Goal: Complete application form: Complete application form

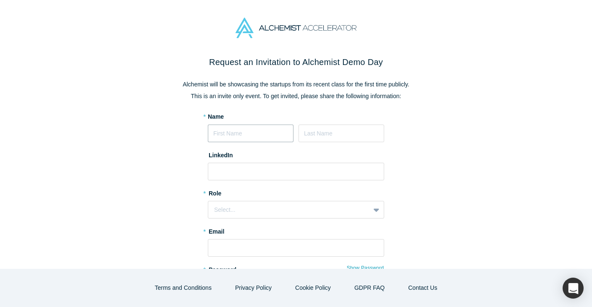
click at [247, 127] on input at bounding box center [251, 134] width 86 height 18
type input "Capri"
type input "Wheaton"
click at [260, 171] on input at bounding box center [296, 172] width 176 height 18
paste input "https://www.linkedin.com/in/capri-wheaton-59863a199/"
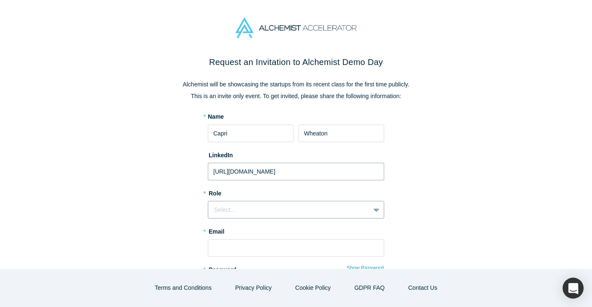
type input "https://www.linkedin.com/in/capri-wheaton-59863a199/"
click at [249, 206] on div "Select..." at bounding box center [289, 210] width 150 height 9
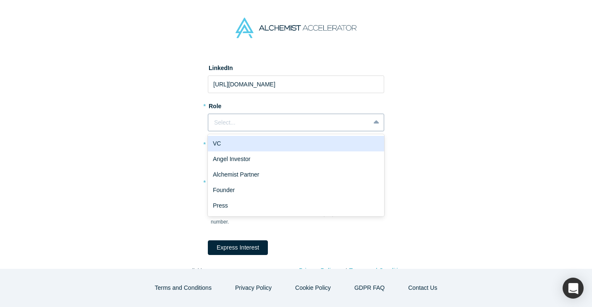
scroll to position [87, 0]
click at [246, 148] on div "VC" at bounding box center [296, 145] width 176 height 16
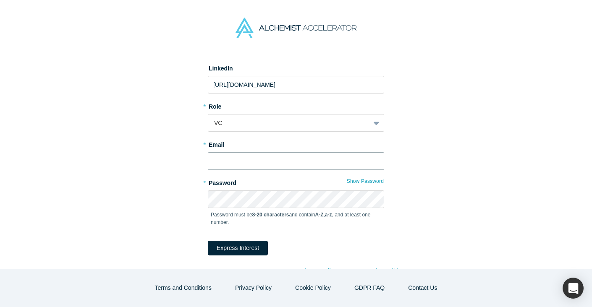
click at [241, 162] on input "text" at bounding box center [296, 161] width 176 height 18
type input "capri@palmdrive.vc"
click at [372, 184] on button "Show Password" at bounding box center [366, 181] width 38 height 11
click at [257, 248] on button "Express Interest" at bounding box center [238, 248] width 60 height 15
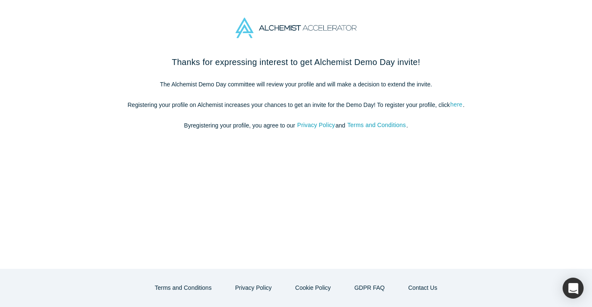
click at [459, 103] on link "here" at bounding box center [456, 105] width 13 height 10
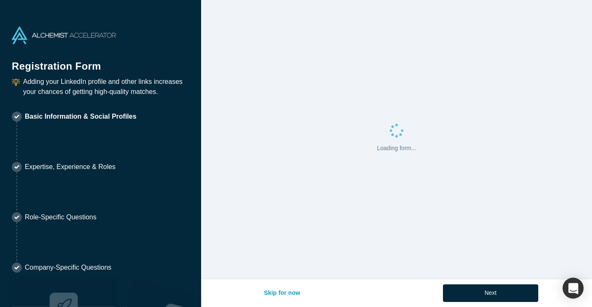
select select "US"
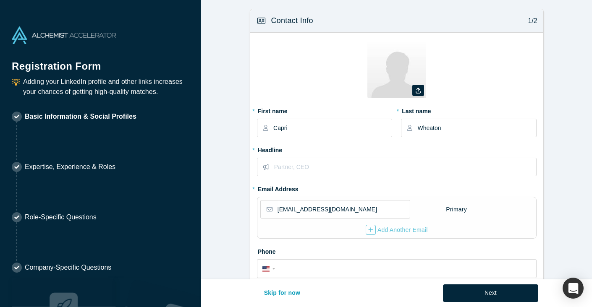
scroll to position [11, 0]
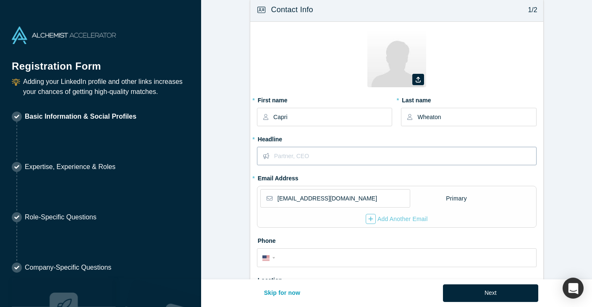
click at [317, 157] on input "text" at bounding box center [405, 156] width 262 height 18
type input "Investment Analyst at Palm Drive Capital"
click at [425, 137] on label "* Headline" at bounding box center [397, 138] width 280 height 12
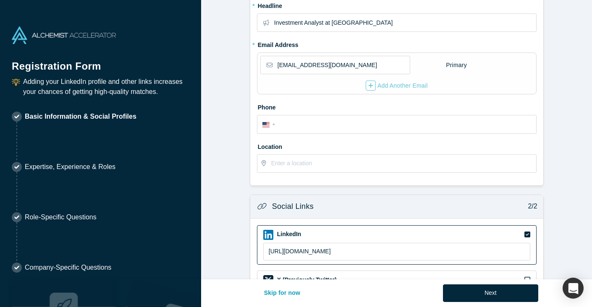
scroll to position [147, 0]
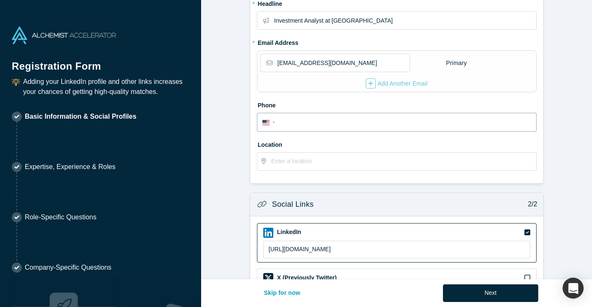
click at [365, 123] on input "tel" at bounding box center [405, 123] width 254 height 12
type input "1 (503) 550-9951"
click at [345, 161] on input "text" at bounding box center [403, 162] width 265 height 18
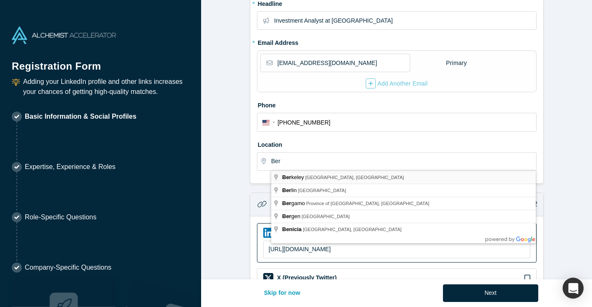
type input "Berkeley, CA, USA"
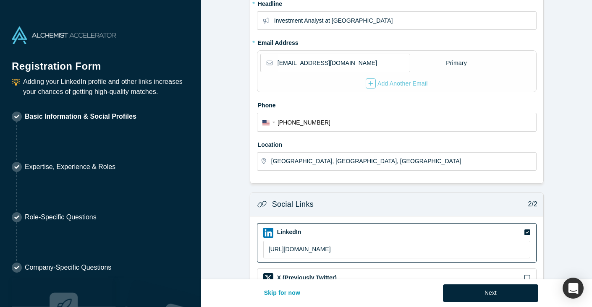
scroll to position [267, 0]
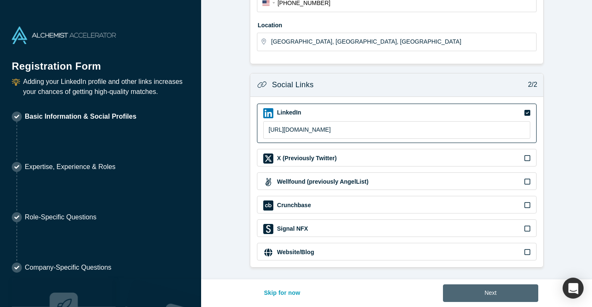
click at [471, 289] on button "Next" at bounding box center [490, 294] width 95 height 18
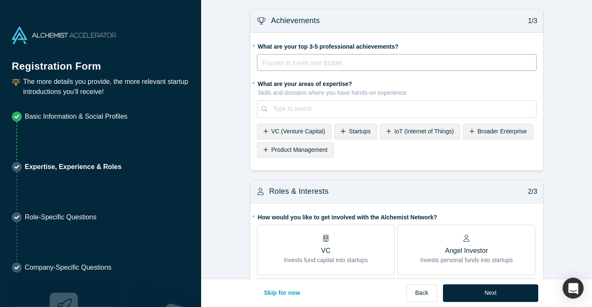
click at [352, 64] on div "rdw-editor" at bounding box center [397, 63] width 268 height 10
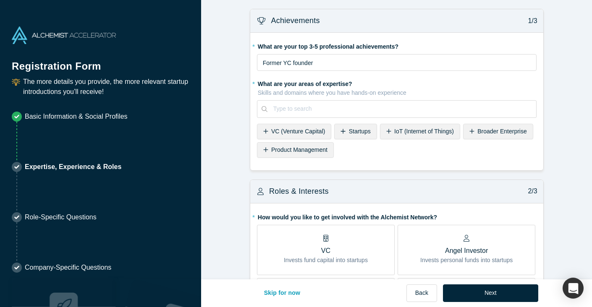
click at [301, 132] on span "VC (Venture Capital)" at bounding box center [298, 131] width 54 height 7
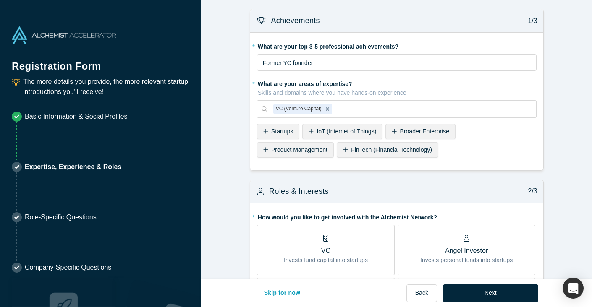
click at [293, 131] on span "Startups" at bounding box center [282, 131] width 22 height 7
click at [376, 112] on div at bounding box center [448, 109] width 163 height 11
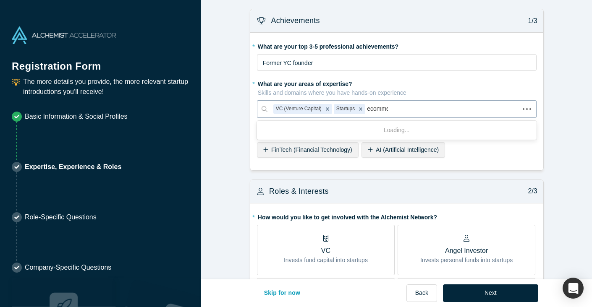
type input "ecommer"
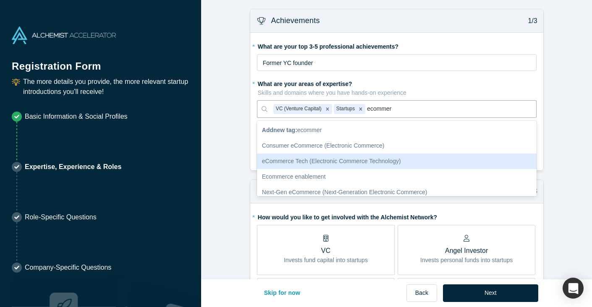
click at [341, 160] on div "eCommerce Tech (Electronic Commerce Technology)" at bounding box center [397, 162] width 280 height 16
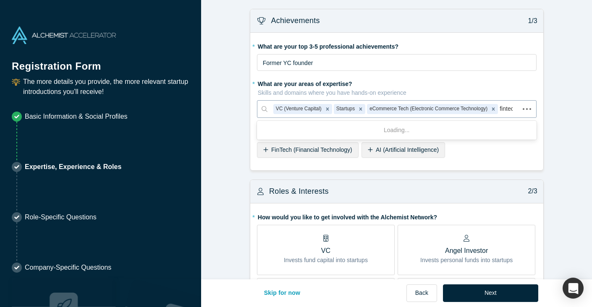
type input "fintech"
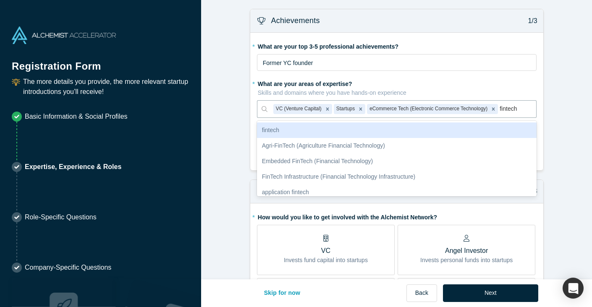
click at [390, 130] on div "fintech" at bounding box center [397, 131] width 280 height 16
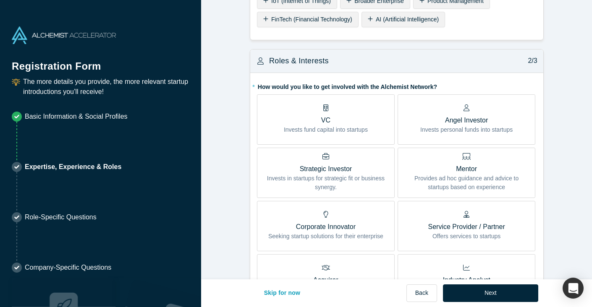
scroll to position [152, 0]
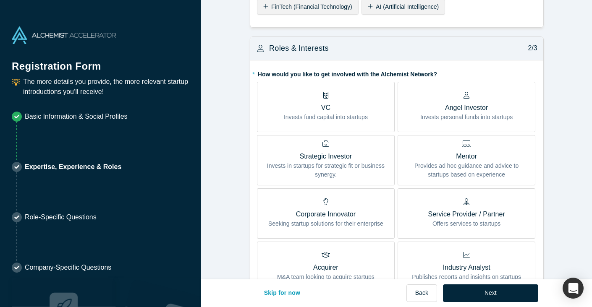
click at [359, 108] on p "VC" at bounding box center [326, 108] width 84 height 10
click at [0, 0] on input "VC Invests fund capital into startups" at bounding box center [0, 0] width 0 height 0
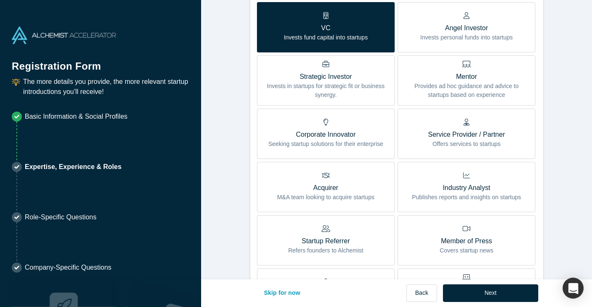
scroll to position [227, 0]
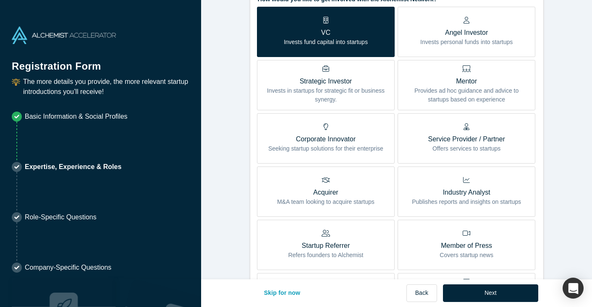
click at [462, 32] on p "Angel Investor" at bounding box center [466, 33] width 92 height 10
click at [0, 0] on input "Angel Investor Invests personal funds into startups" at bounding box center [0, 0] width 0 height 0
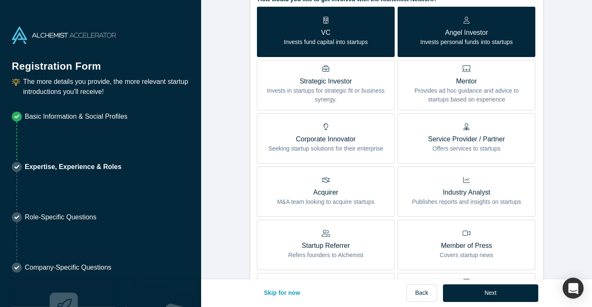
click at [462, 32] on p "Angel Investor" at bounding box center [466, 33] width 92 height 10
click at [0, 0] on input "Angel Investor Invests personal funds into startups" at bounding box center [0, 0] width 0 height 0
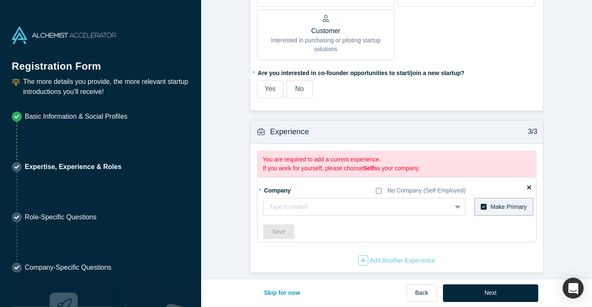
scroll to position [550, 0]
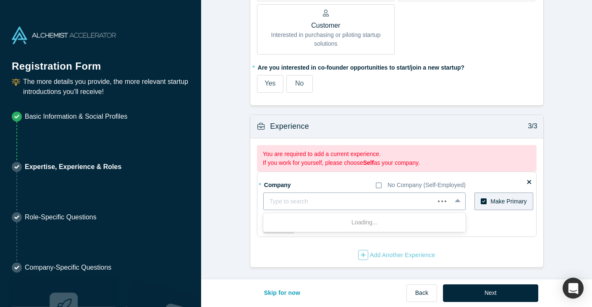
click at [395, 200] on div at bounding box center [349, 202] width 159 height 11
type input "Palm Drive"
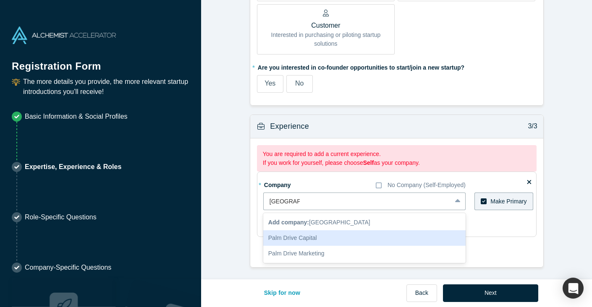
click at [349, 237] on div "Palm Drive Capital" at bounding box center [364, 239] width 202 height 16
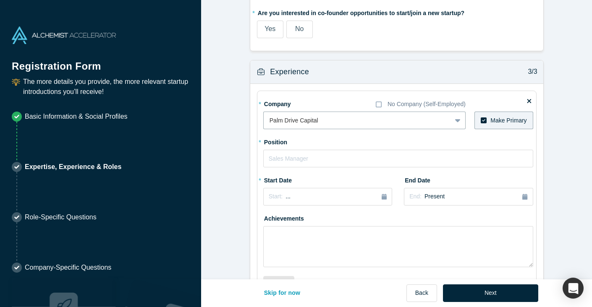
scroll to position [615, 0]
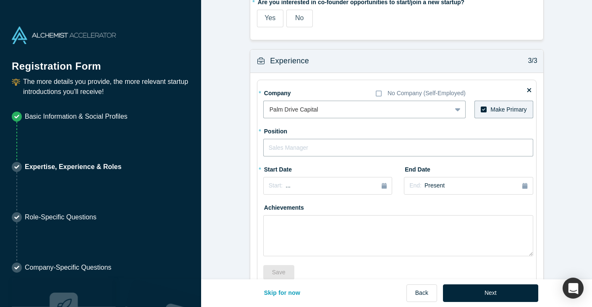
click at [376, 151] on input "text" at bounding box center [398, 148] width 270 height 18
type input "Investment Analyst"
click at [387, 184] on button "Start: ..." at bounding box center [327, 186] width 129 height 18
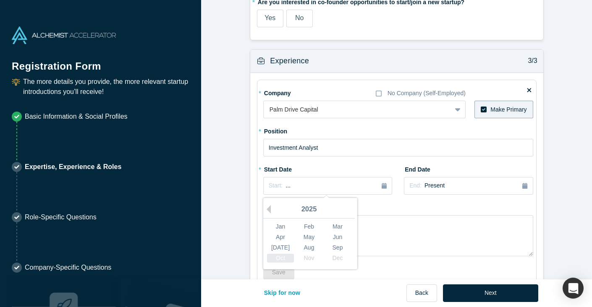
click at [287, 257] on div "Oct" at bounding box center [280, 258] width 27 height 9
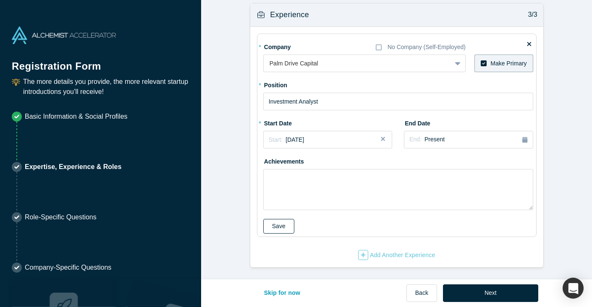
click at [285, 226] on button "Save" at bounding box center [278, 226] width 31 height 15
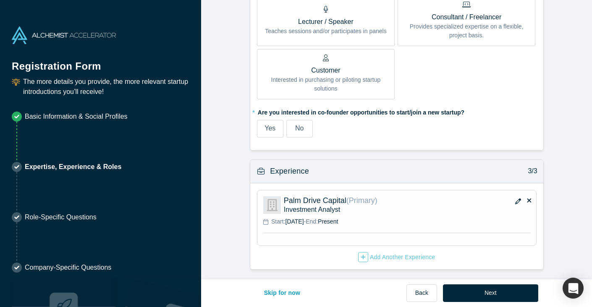
scroll to position [506, 0]
click at [517, 203] on icon "button" at bounding box center [518, 201] width 6 height 6
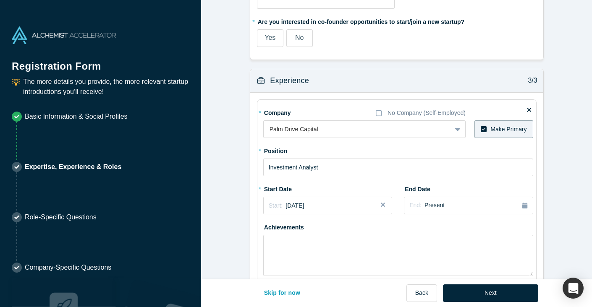
scroll to position [597, 0]
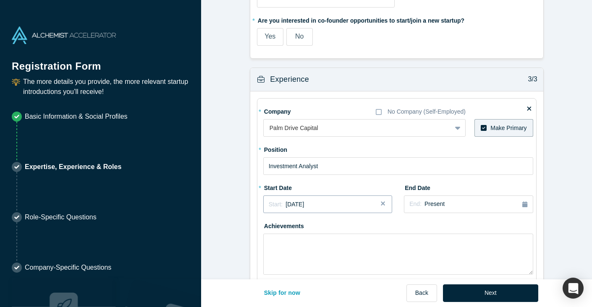
click at [343, 202] on div "Start: September 2025" at bounding box center [328, 204] width 118 height 9
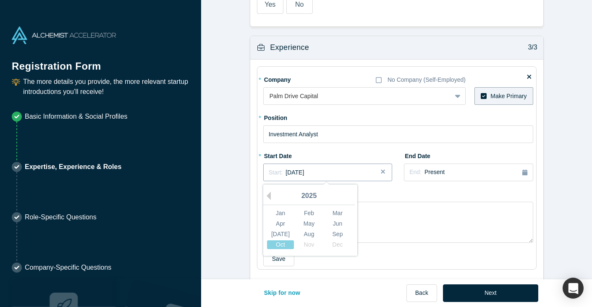
scroll to position [633, 0]
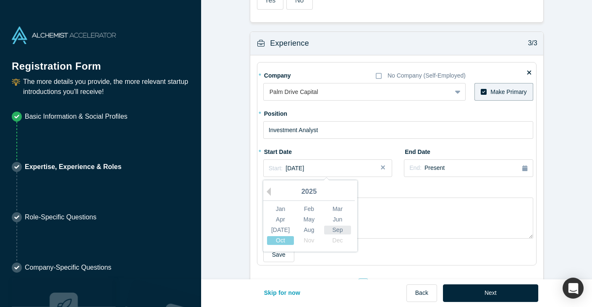
click at [336, 230] on div "Sep" at bounding box center [337, 230] width 27 height 9
click at [292, 257] on button "Save" at bounding box center [278, 255] width 31 height 15
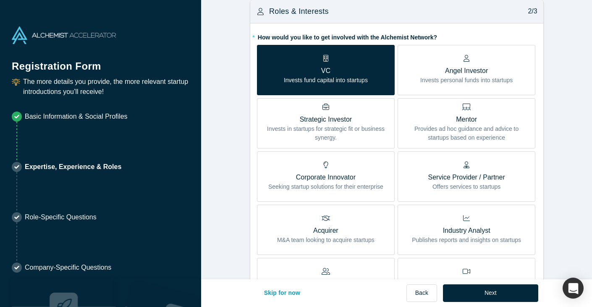
scroll to position [0, 0]
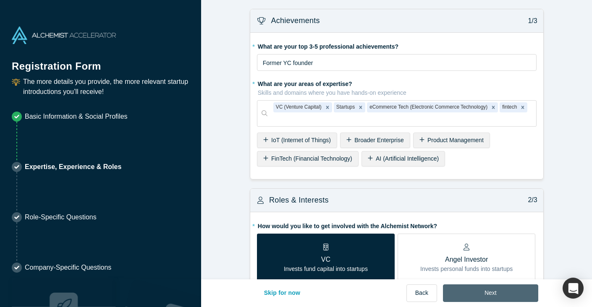
click at [472, 292] on button "Next" at bounding box center [490, 294] width 95 height 18
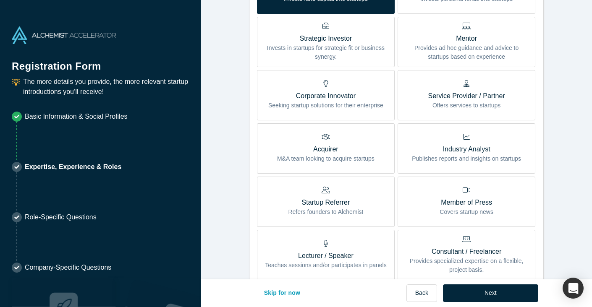
scroll to position [562, 0]
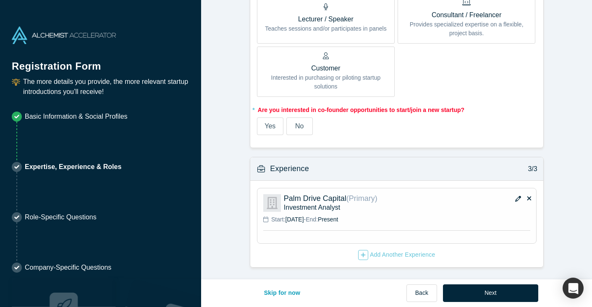
click at [297, 127] on span "No" at bounding box center [299, 126] width 8 height 7
click at [0, 0] on input "No" at bounding box center [0, 0] width 0 height 0
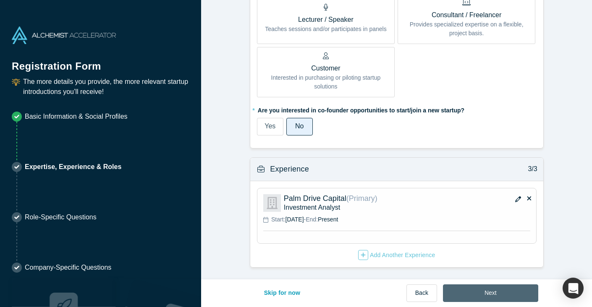
click at [513, 294] on button "Next" at bounding box center [490, 294] width 95 height 18
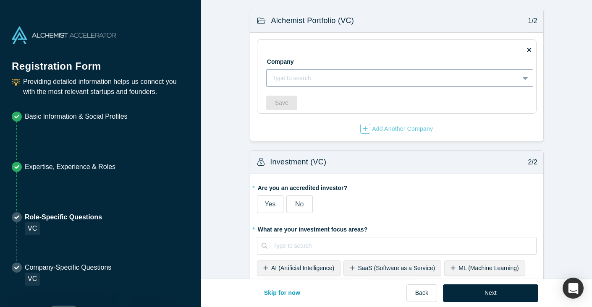
click at [400, 76] on div at bounding box center [393, 78] width 241 height 11
click at [571, 109] on form "Alchemist Portfolio (VC) 1/2 Company Type to search To pick up a draggable item…" at bounding box center [396, 263] width 391 height 509
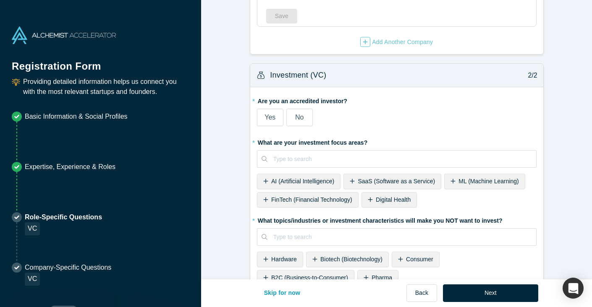
scroll to position [99, 0]
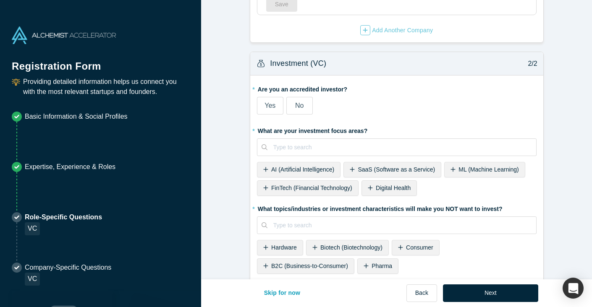
click at [270, 102] on span "Yes" at bounding box center [270, 105] width 11 height 7
click at [0, 0] on input "Yes" at bounding box center [0, 0] width 0 height 0
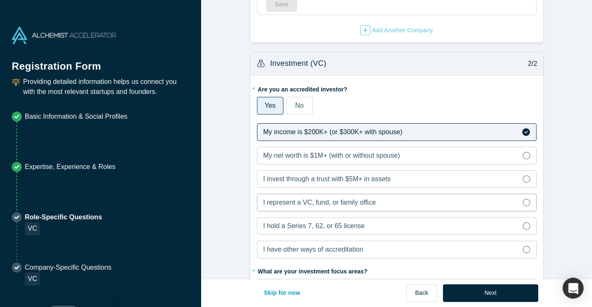
click at [373, 204] on span "I represent a VC, fund, or family office" at bounding box center [319, 202] width 113 height 7
click at [0, 0] on input "I represent a VC, fund, or family office" at bounding box center [0, 0] width 0 height 0
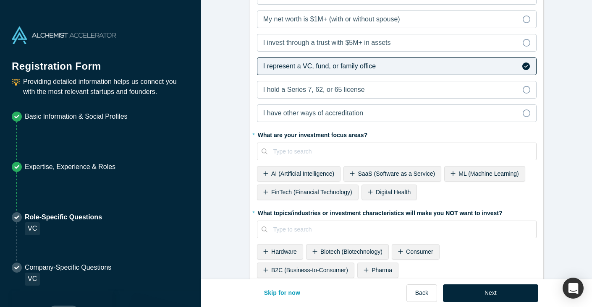
scroll to position [253, 0]
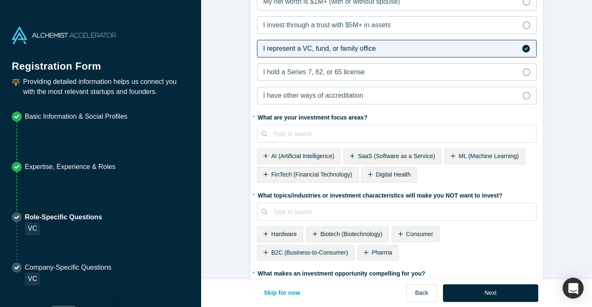
click at [301, 153] on span "AI (Artificial Intelligence)" at bounding box center [302, 156] width 63 height 7
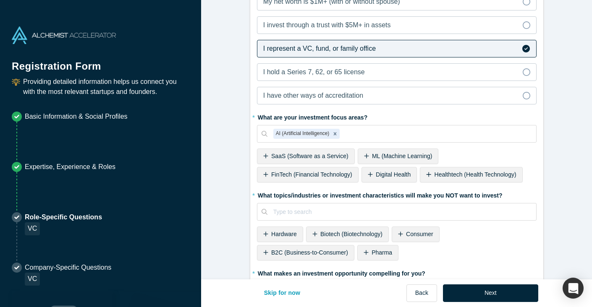
click at [332, 154] on span "SaaS (Software as a Service)" at bounding box center [309, 156] width 77 height 7
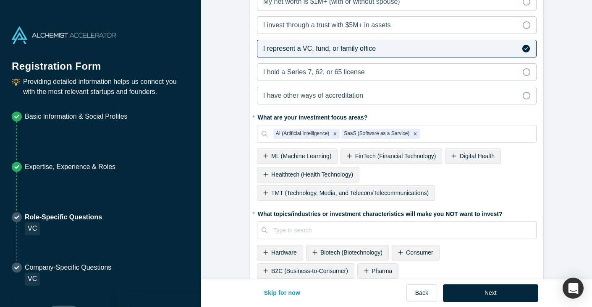
click at [376, 153] on span "FinTech (Financial Technology)" at bounding box center [395, 156] width 81 height 7
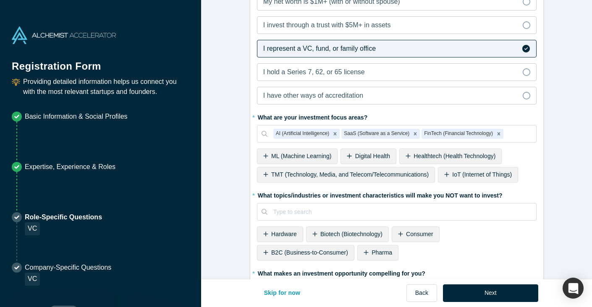
click at [315, 158] on span "ML (Machine Learning)" at bounding box center [301, 156] width 60 height 7
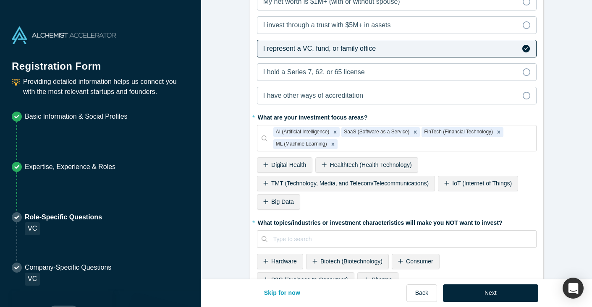
click at [291, 163] on span "Digital Health" at bounding box center [288, 165] width 35 height 7
click at [328, 162] on span "Healthtech (Health Technology)" at bounding box center [312, 165] width 82 height 7
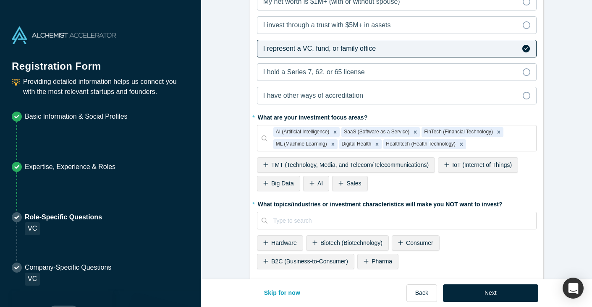
click at [328, 162] on span "TMT (Technology, Media, and Telecom/Telecommunications)" at bounding box center [350, 165] width 158 height 7
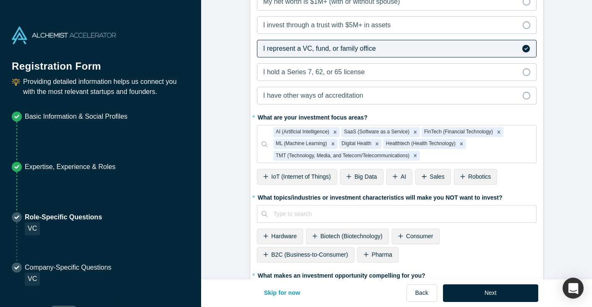
click at [363, 178] on span "Big Data" at bounding box center [366, 176] width 23 height 7
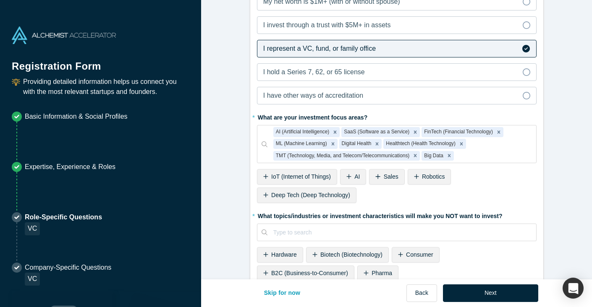
click at [353, 176] on div "AI" at bounding box center [353, 177] width 26 height 16
click at [358, 175] on span "Sales" at bounding box center [362, 176] width 15 height 7
click at [358, 175] on span "Robotics" at bounding box center [366, 176] width 23 height 7
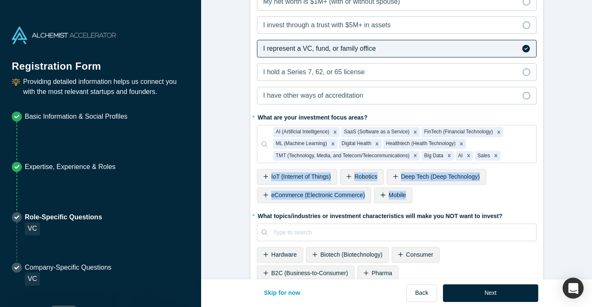
click at [358, 175] on div "* What are your investment focus areas? AI (Artificial Intelligence) SaaS (Soft…" at bounding box center [397, 158] width 280 height 96
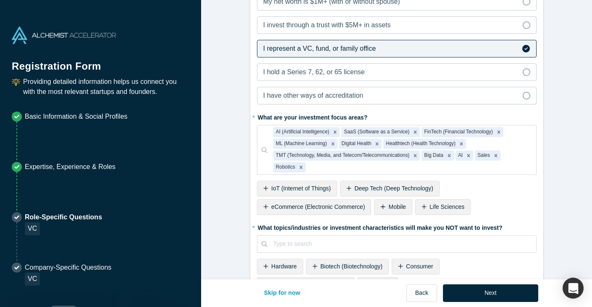
click at [312, 188] on span "IoT (Internet of Things)" at bounding box center [301, 188] width 60 height 7
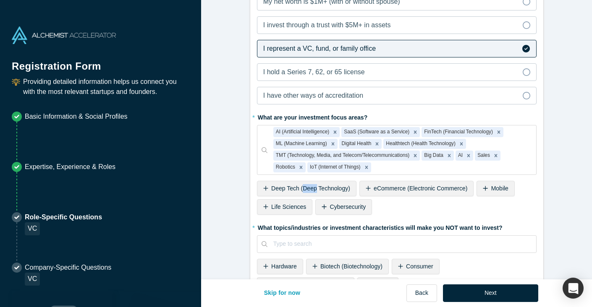
click at [312, 188] on span "Deep Tech (Deep Technology)" at bounding box center [310, 188] width 79 height 7
click at [374, 188] on span "eCommerce (Electronic Commerce)" at bounding box center [421, 188] width 94 height 7
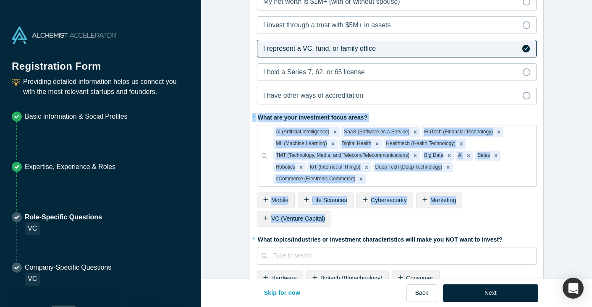
click at [312, 188] on div "* What are your investment focus areas? AI (Artificial Intelligence) SaaS (Soft…" at bounding box center [397, 169] width 280 height 119
click at [282, 198] on span "Mobile" at bounding box center [279, 200] width 17 height 7
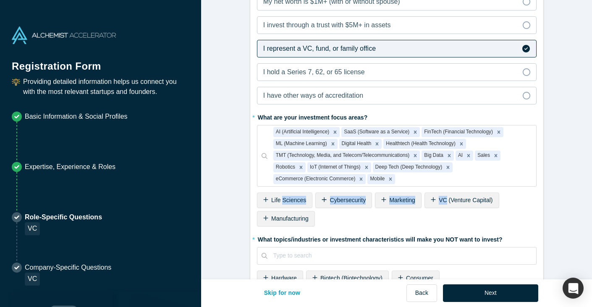
click at [282, 198] on span "Life Sciences" at bounding box center [288, 200] width 35 height 7
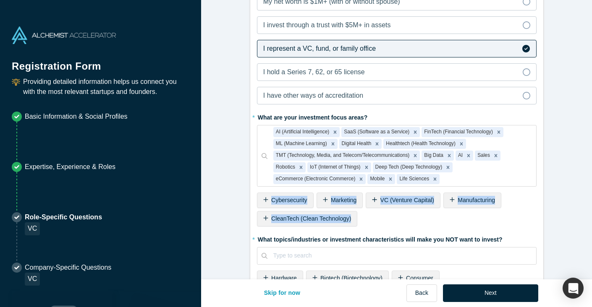
click at [282, 198] on span "Cybersecurity" at bounding box center [289, 200] width 36 height 7
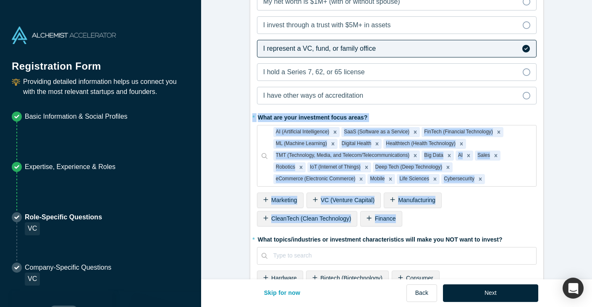
click at [282, 198] on span "Marketing" at bounding box center [284, 200] width 26 height 7
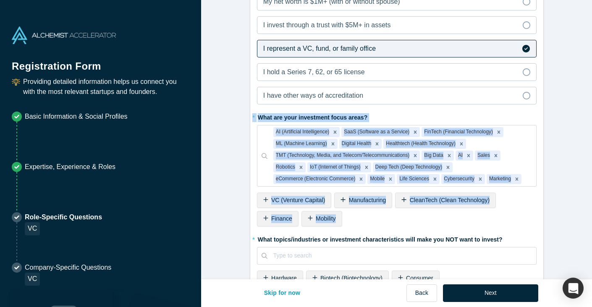
click at [282, 198] on span "VC (Venture Capital)" at bounding box center [298, 200] width 54 height 7
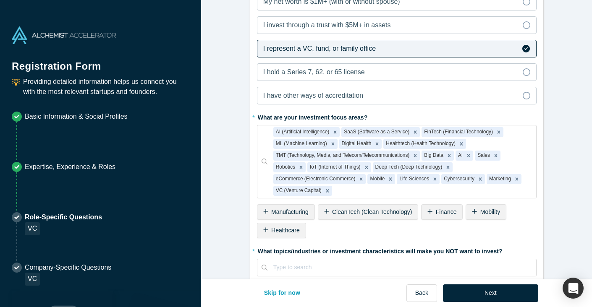
click at [282, 198] on div "AI (Artificial Intelligence) SaaS (Software as a Service) FinTech (Financial Te…" at bounding box center [397, 161] width 280 height 73
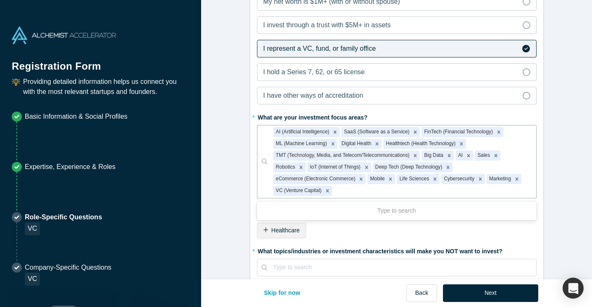
click at [297, 231] on span "Healthcare" at bounding box center [285, 230] width 29 height 7
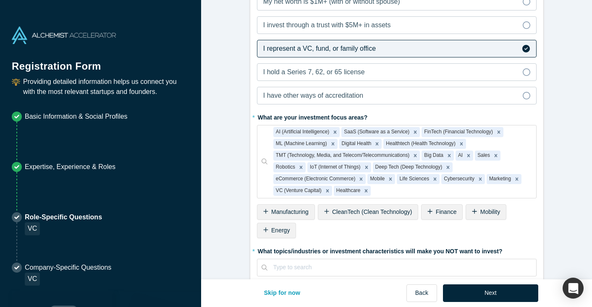
scroll to position [298, 0]
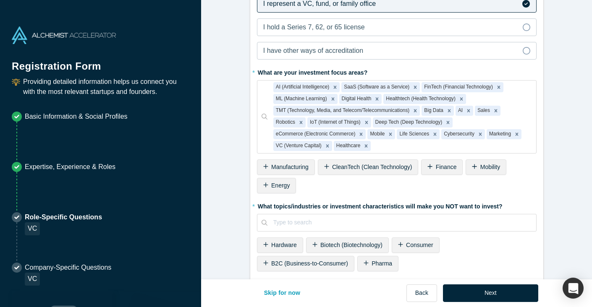
click at [364, 166] on span "CleanTech (Clean Technology)" at bounding box center [372, 167] width 80 height 7
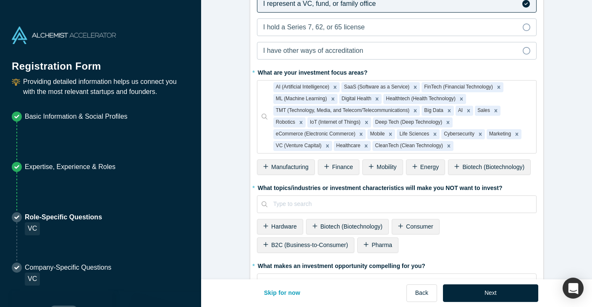
click at [382, 168] on span "Mobility" at bounding box center [387, 167] width 20 height 7
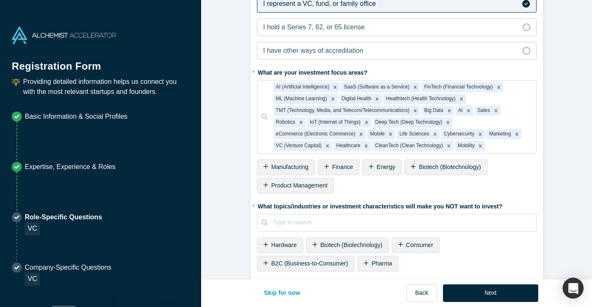
click at [426, 165] on span "Biotech (Biotechnology)" at bounding box center [450, 167] width 62 height 7
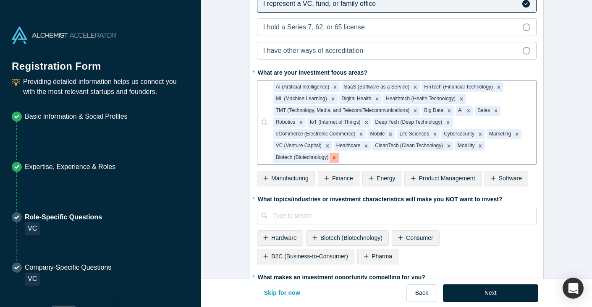
click at [337, 157] on icon "Remove Biotech (Biotechnology)" at bounding box center [334, 158] width 6 height 6
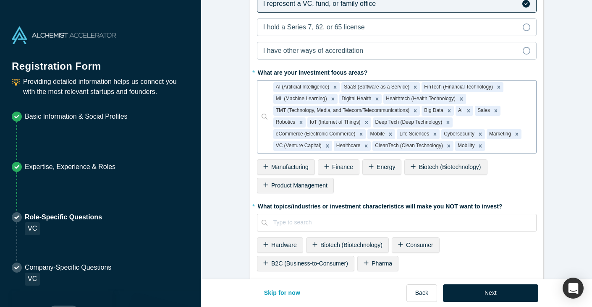
click at [338, 171] on div "Finance" at bounding box center [339, 168] width 42 height 16
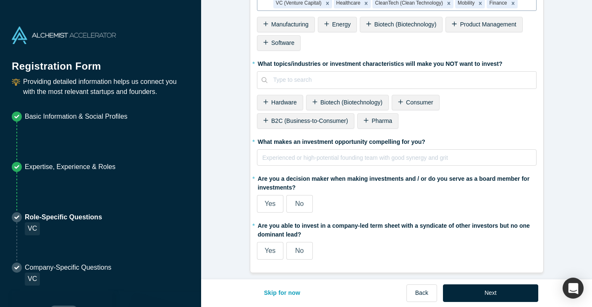
scroll to position [443, 0]
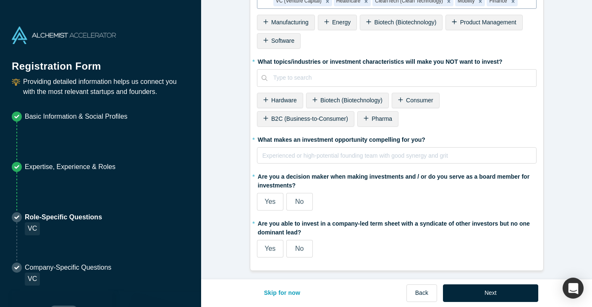
click at [382, 120] on span "Pharma" at bounding box center [382, 119] width 21 height 7
click at [359, 102] on span "Biotech (Biotechnology)" at bounding box center [351, 100] width 62 height 7
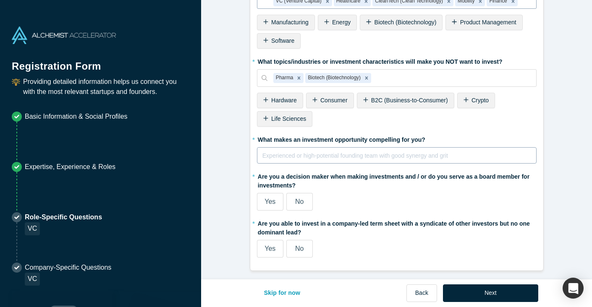
scroll to position [446, 0]
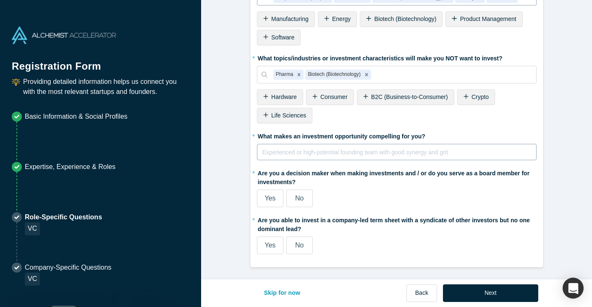
click at [380, 151] on div "rdw-editor" at bounding box center [397, 152] width 268 height 10
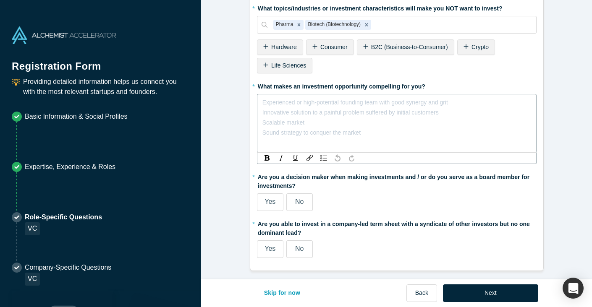
scroll to position [497, 0]
click at [274, 245] on span "Yes" at bounding box center [270, 247] width 11 height 7
click at [0, 0] on input "Yes" at bounding box center [0, 0] width 0 height 0
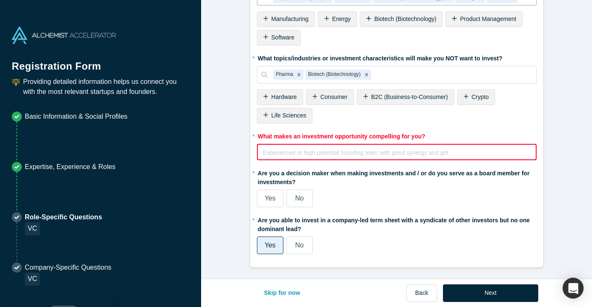
scroll to position [446, 0]
click at [277, 198] on label "Yes" at bounding box center [270, 199] width 26 height 18
click at [0, 0] on input "Yes" at bounding box center [0, 0] width 0 height 0
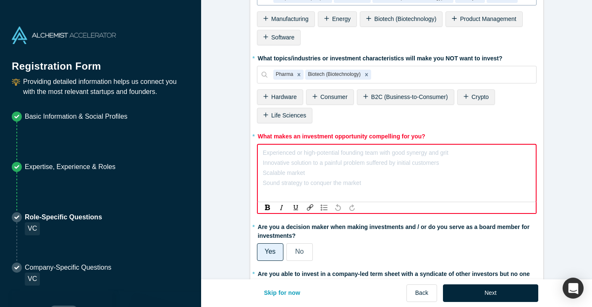
click at [357, 155] on div "rdw-editor" at bounding box center [397, 153] width 268 height 10
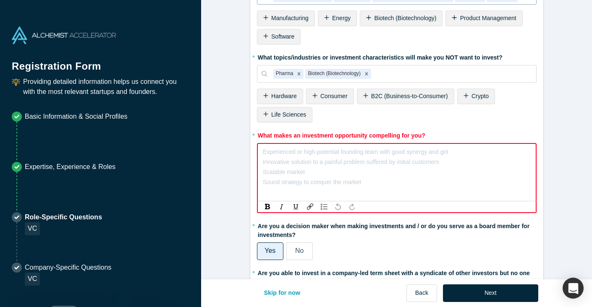
scroll to position [446, 0]
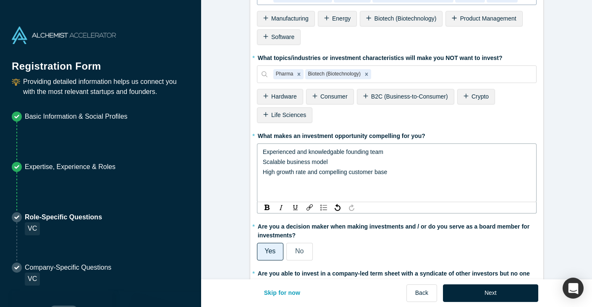
click at [392, 153] on div "Experienced and knowledgable founding team" at bounding box center [397, 152] width 268 height 10
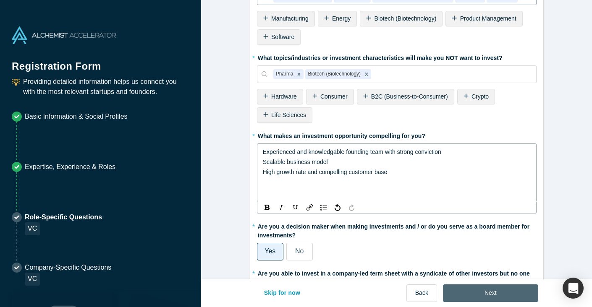
click at [483, 288] on button "Next" at bounding box center [490, 294] width 95 height 18
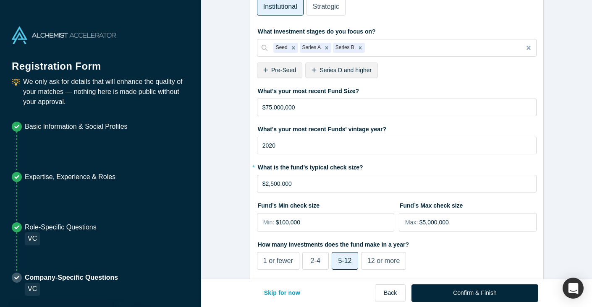
scroll to position [0, 0]
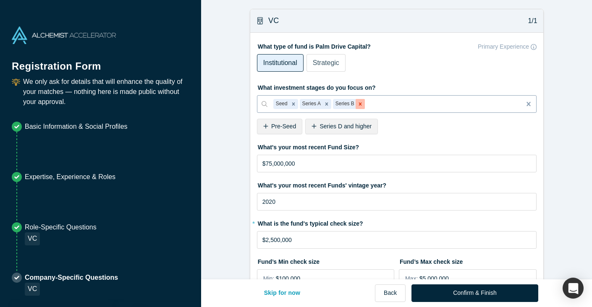
click at [361, 101] on icon "Remove Series B" at bounding box center [360, 104] width 6 height 6
click at [278, 128] on span "Pre-Seed" at bounding box center [283, 126] width 25 height 7
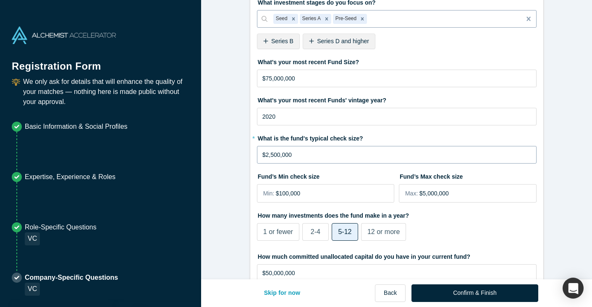
scroll to position [89, 0]
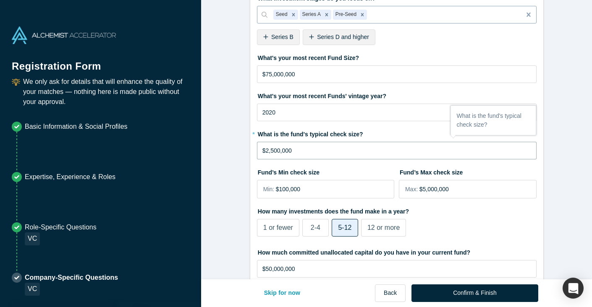
drag, startPoint x: 294, startPoint y: 152, endPoint x: 271, endPoint y: 153, distance: 22.7
click at [271, 153] on input "$2,500,000" at bounding box center [397, 151] width 280 height 18
type input "$2"
type input "$1,000,000"
drag, startPoint x: 299, startPoint y: 151, endPoint x: 257, endPoint y: 151, distance: 42.0
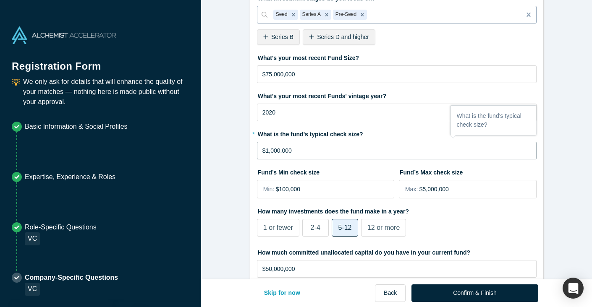
click at [257, 151] on input "$1,000,000" at bounding box center [397, 151] width 280 height 18
type input "$500,000"
drag, startPoint x: 453, startPoint y: 193, endPoint x: 410, endPoint y: 192, distance: 42.9
click at [410, 192] on div "Max: $5,000,000" at bounding box center [468, 189] width 138 height 18
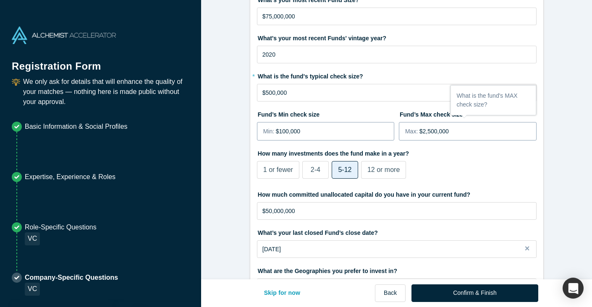
scroll to position [225, 0]
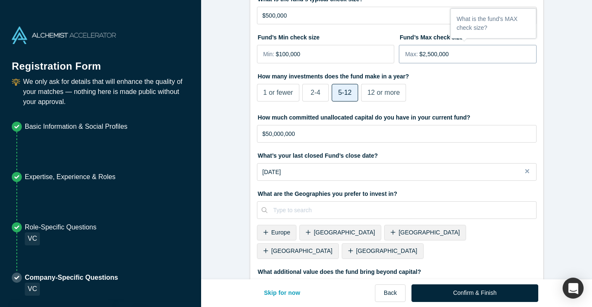
type input "$2,500,000"
click at [381, 95] on span "12 or more" at bounding box center [384, 92] width 32 height 7
click at [0, 0] on input "12 or more" at bounding box center [0, 0] width 0 height 0
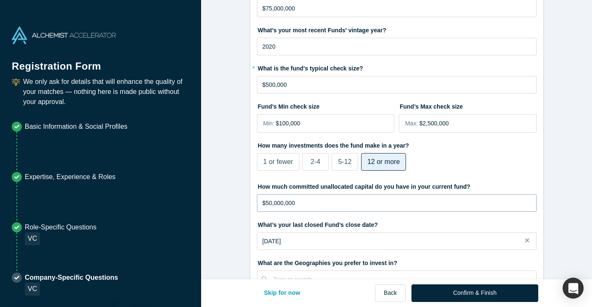
scroll to position [146, 0]
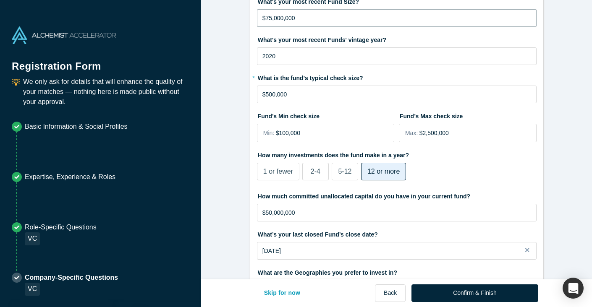
click at [273, 17] on input "$75,000,000" at bounding box center [397, 18] width 280 height 18
type input "$7,000,000"
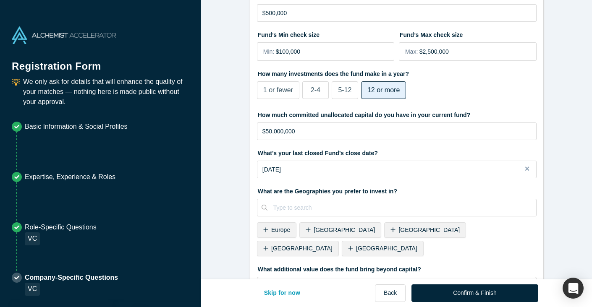
scroll to position [228, 0]
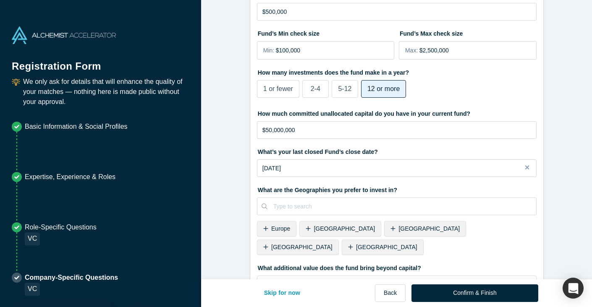
type input "$50,000,000"
drag, startPoint x: 333, startPoint y: 136, endPoint x: 245, endPoint y: 136, distance: 88.6
click at [245, 136] on form "VC 1/1 What type of fund is Palm Drive Capital? Primary Experience Institutiona…" at bounding box center [396, 73] width 391 height 587
click at [268, 134] on input "$50,000,000" at bounding box center [397, 130] width 280 height 18
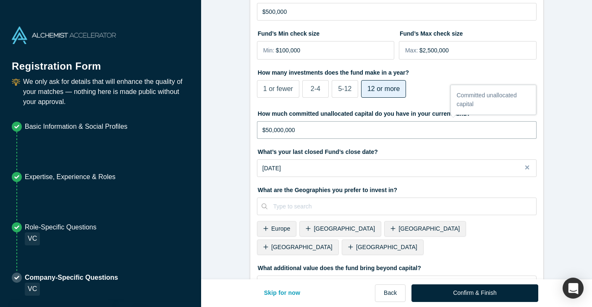
click at [268, 134] on input "$50,000,000" at bounding box center [397, 130] width 280 height 18
click at [217, 152] on form "VC 1/1 What type of fund is Palm Drive Capital? Primary Experience Institutiona…" at bounding box center [396, 73] width 391 height 587
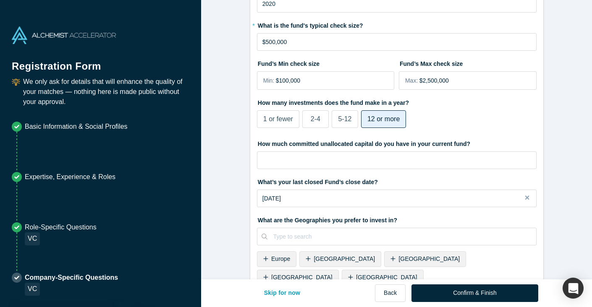
scroll to position [0, 0]
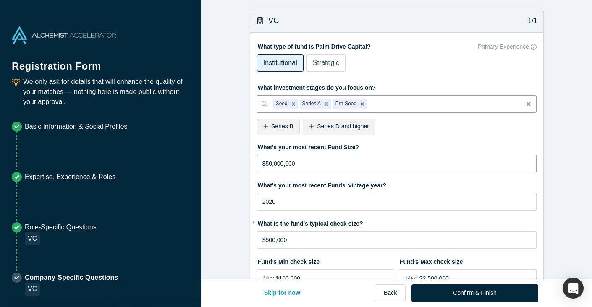
drag, startPoint x: 327, startPoint y: 160, endPoint x: 228, endPoint y: 160, distance: 99.5
click at [228, 160] on form "VC 1/1 What type of fund is Palm Drive Capital? Primary Experience Institutiona…" at bounding box center [396, 302] width 391 height 587
click at [237, 179] on form "VC 1/1 What type of fund is Palm Drive Capital? Primary Experience Institutiona…" at bounding box center [396, 302] width 391 height 587
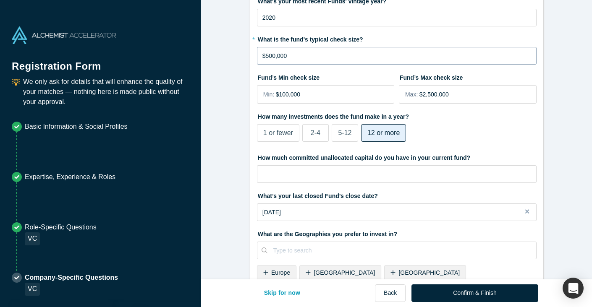
scroll to position [309, 0]
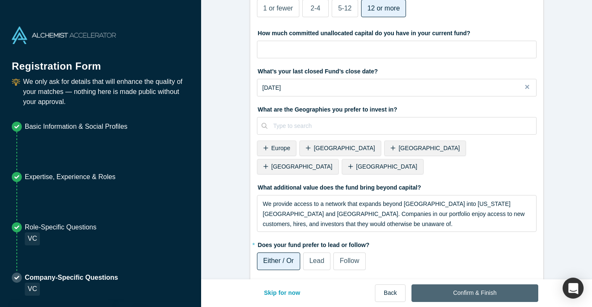
click at [447, 294] on button "Confirm & Finish" at bounding box center [475, 294] width 126 height 18
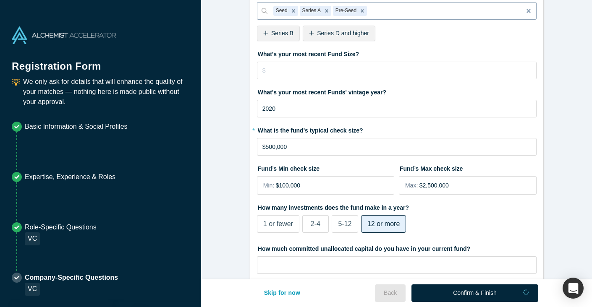
scroll to position [62, 0]
